Goal: Task Accomplishment & Management: Complete application form

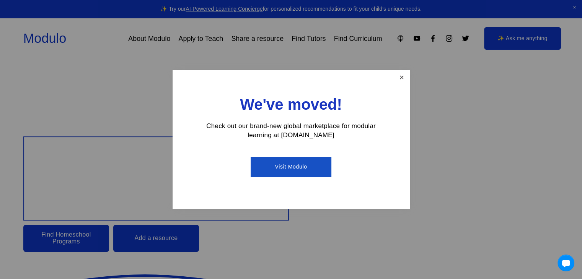
click at [399, 78] on link "Close" at bounding box center [401, 77] width 13 height 13
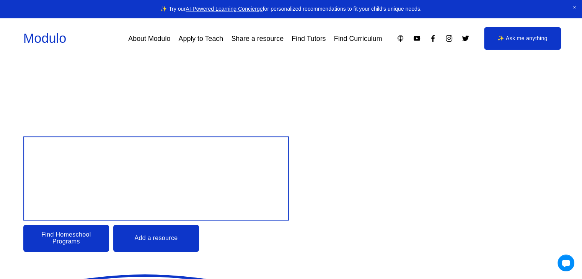
click at [156, 241] on link "Add a resource" at bounding box center [156, 238] width 86 height 27
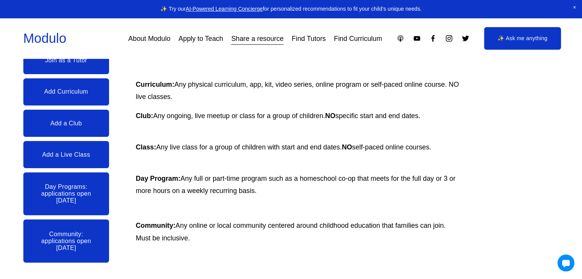
scroll to position [38, 0]
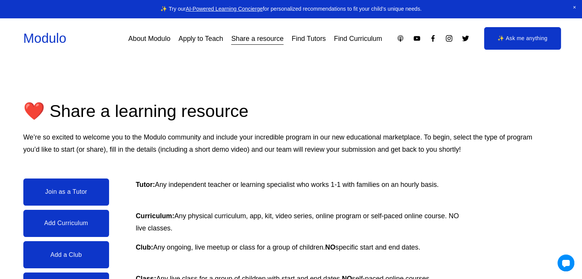
click at [73, 191] on link "Join as a Tutor" at bounding box center [66, 192] width 86 height 27
